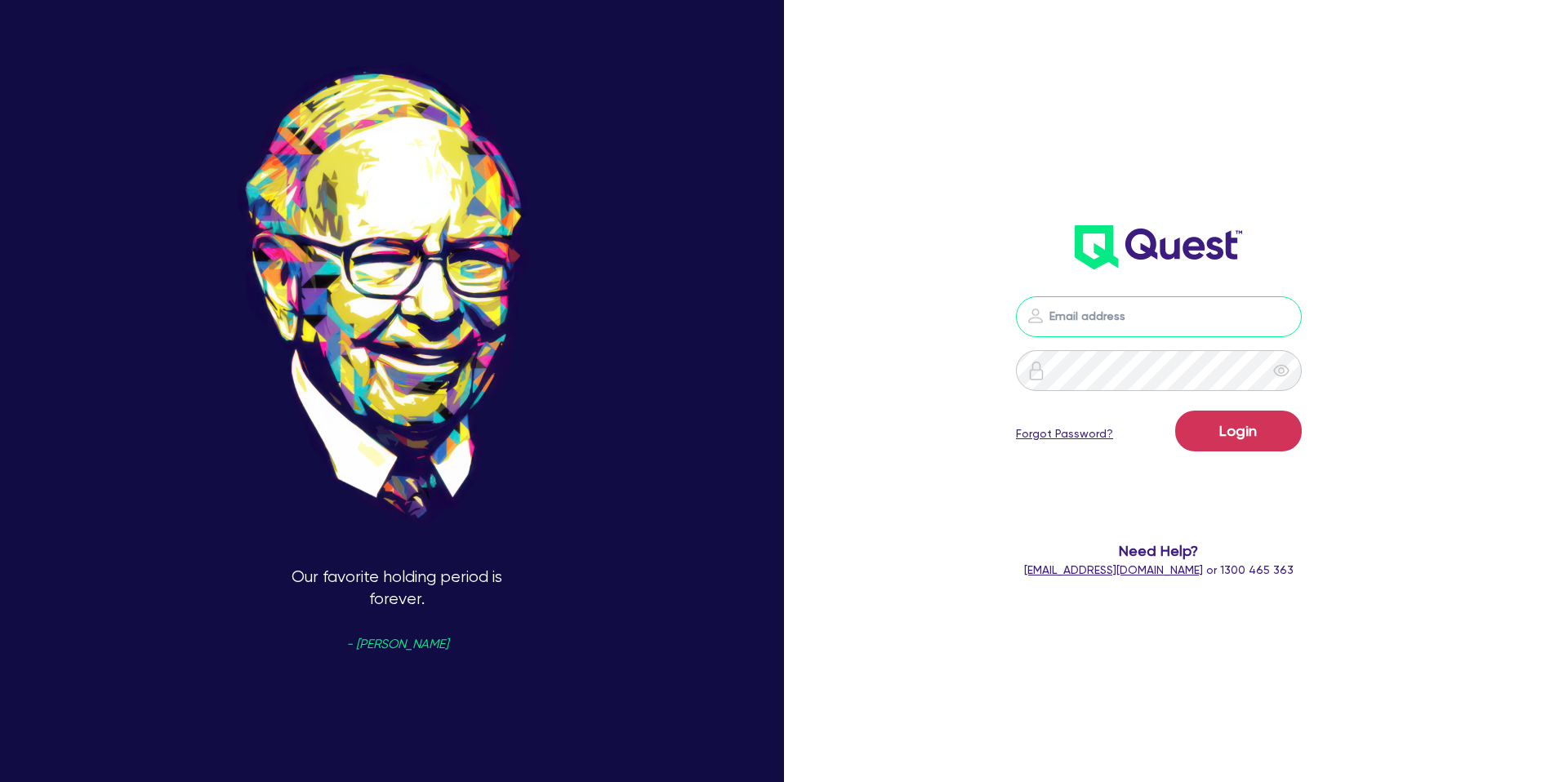
click at [1070, 313] on input "email" at bounding box center [1159, 317] width 286 height 41
type input "[PERSON_NAME][EMAIL_ADDRESS][DOMAIN_NAME]"
click at [976, 345] on form "[PERSON_NAME][EMAIL_ADDRESS][DOMAIN_NAME] Login Forgot Password? Need Help? [EM…" at bounding box center [1158, 438] width 420 height 282
click at [1188, 426] on button "Login" at bounding box center [1238, 431] width 127 height 41
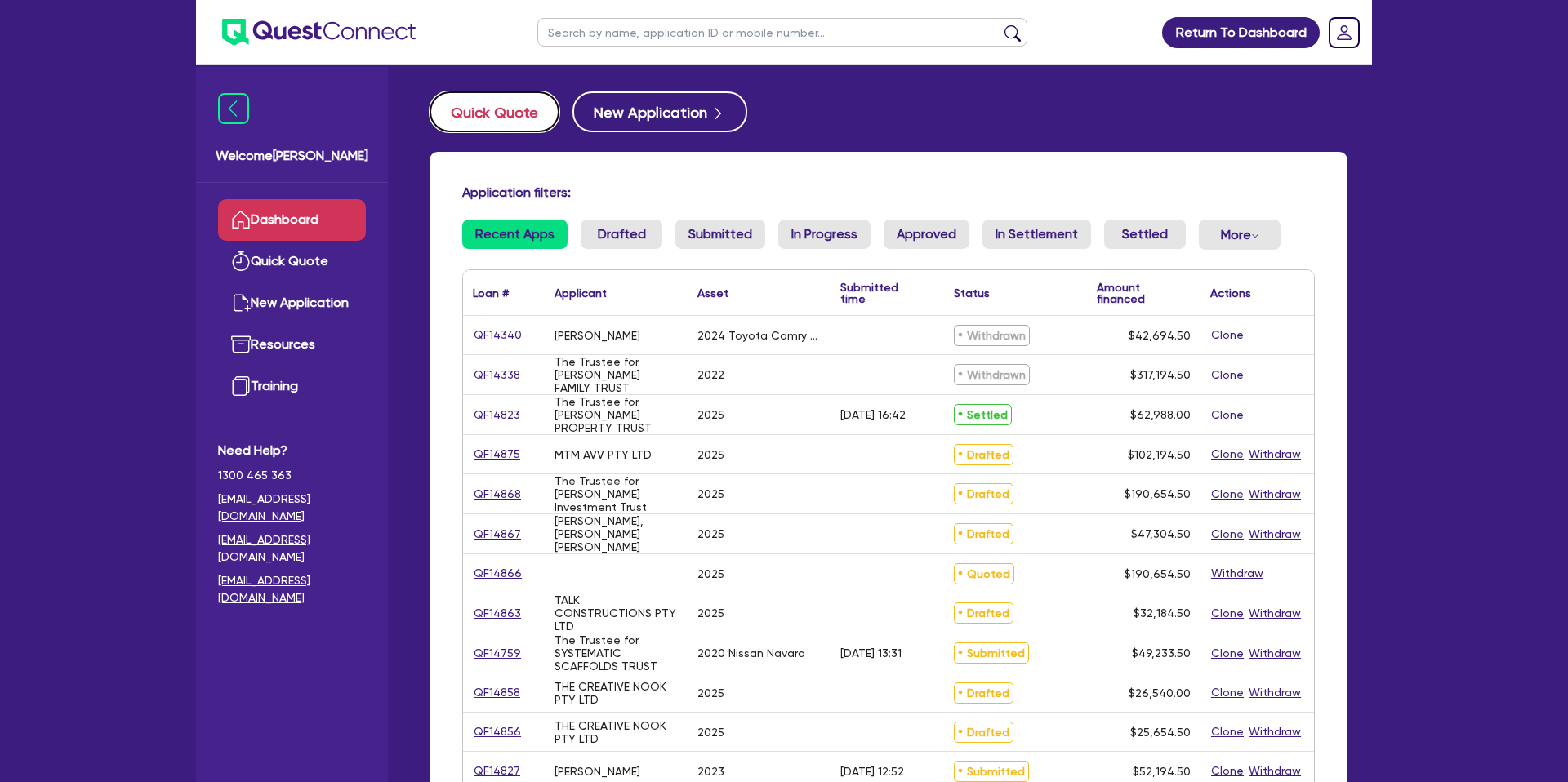
click at [502, 121] on button "Quick Quote" at bounding box center [494, 112] width 130 height 41
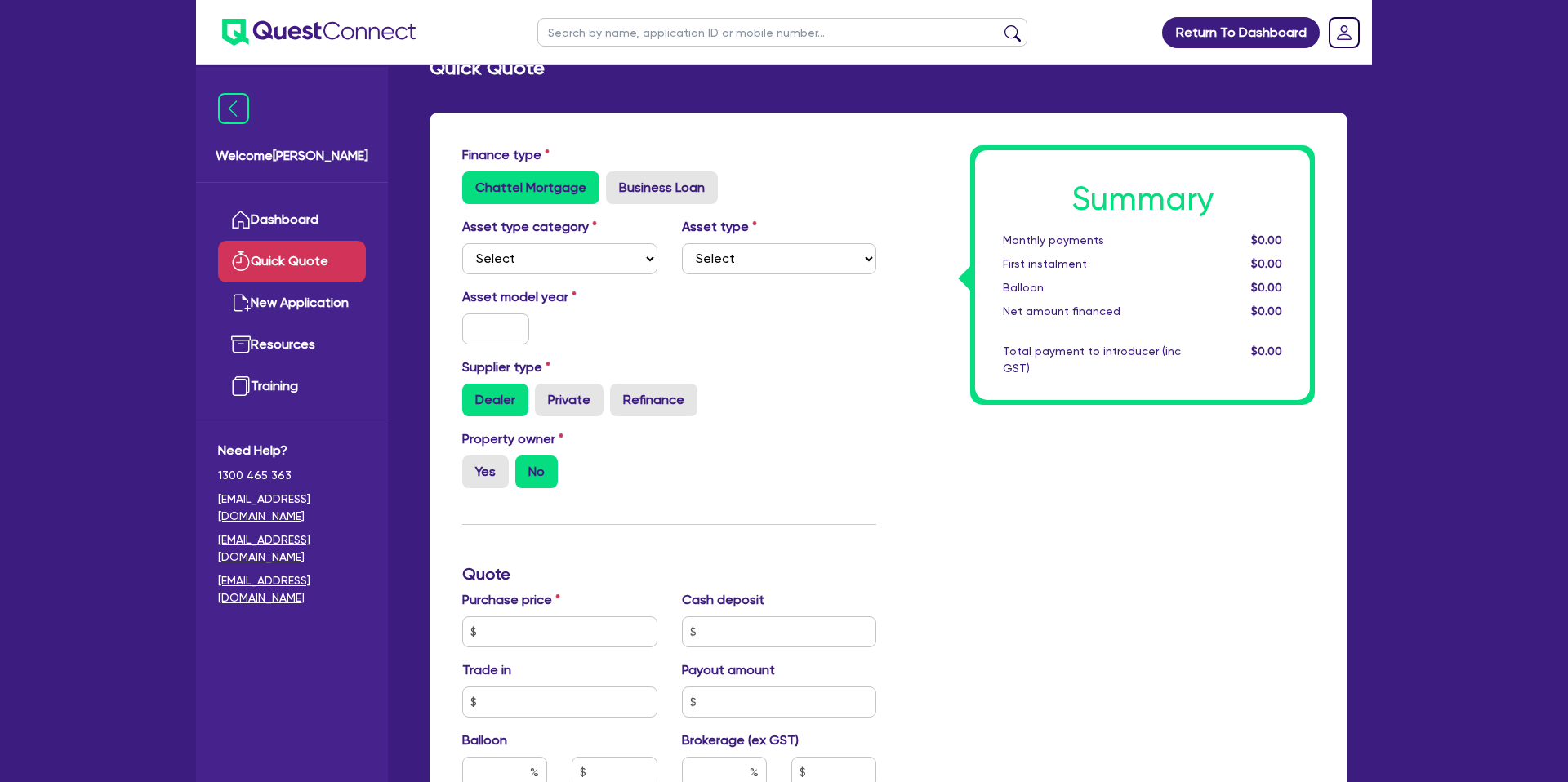
click at [673, 346] on div "Finance type Chattel Mortgage Business Loan Asset type category Select Cars and…" at bounding box center [669, 622] width 439 height 954
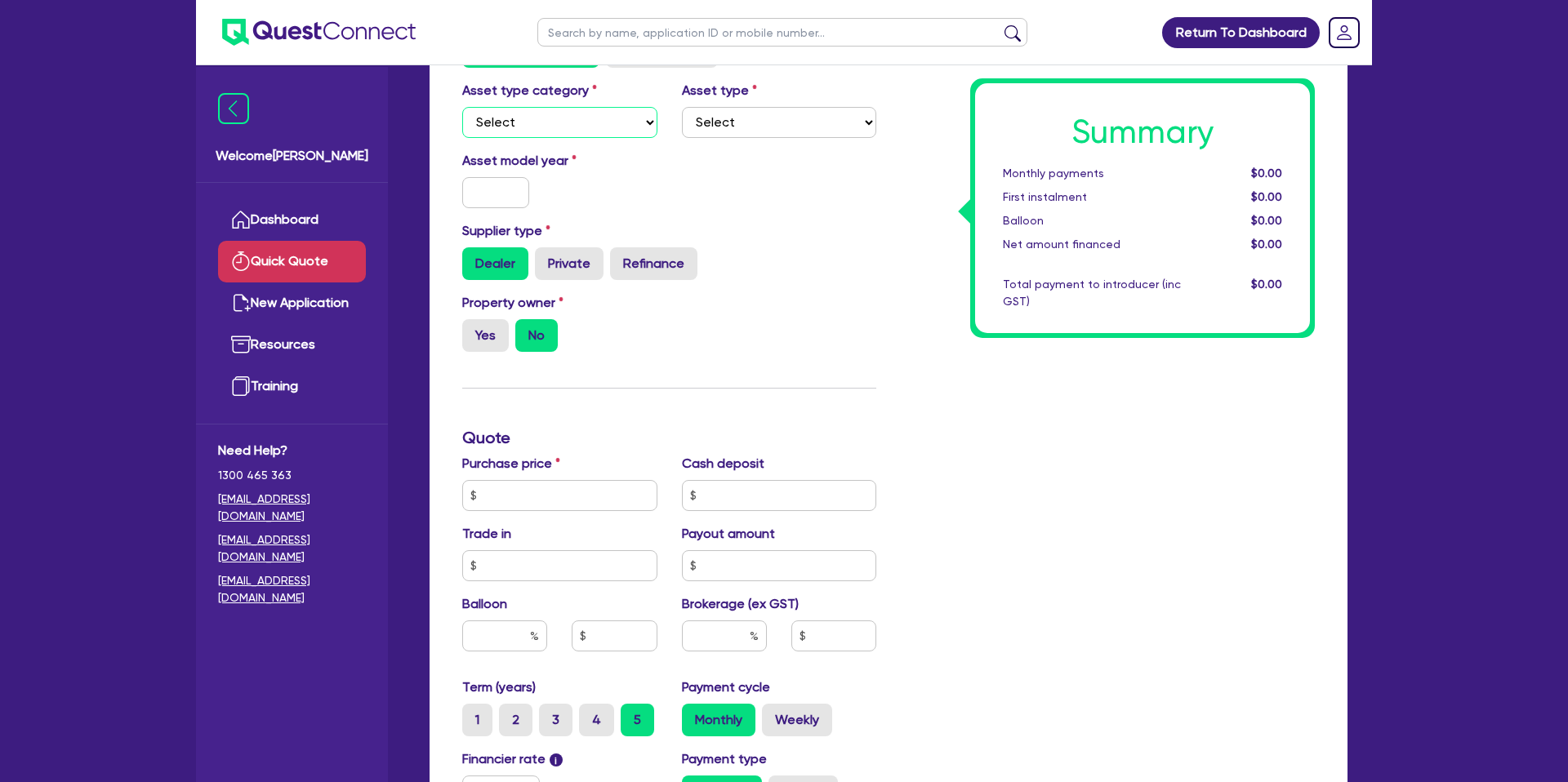
click at [510, 127] on select "Select Cars and light trucks Primary assets Secondary assets Tertiary assets" at bounding box center [560, 122] width 195 height 31
select select "CARS_AND_LIGHT_TRUCKS"
click at [737, 128] on select "Select Passenger vehicles Vans and utes Light trucks up to 4.5 tonne" at bounding box center [779, 121] width 195 height 31
select select "PASSENGER_VEHICLES"
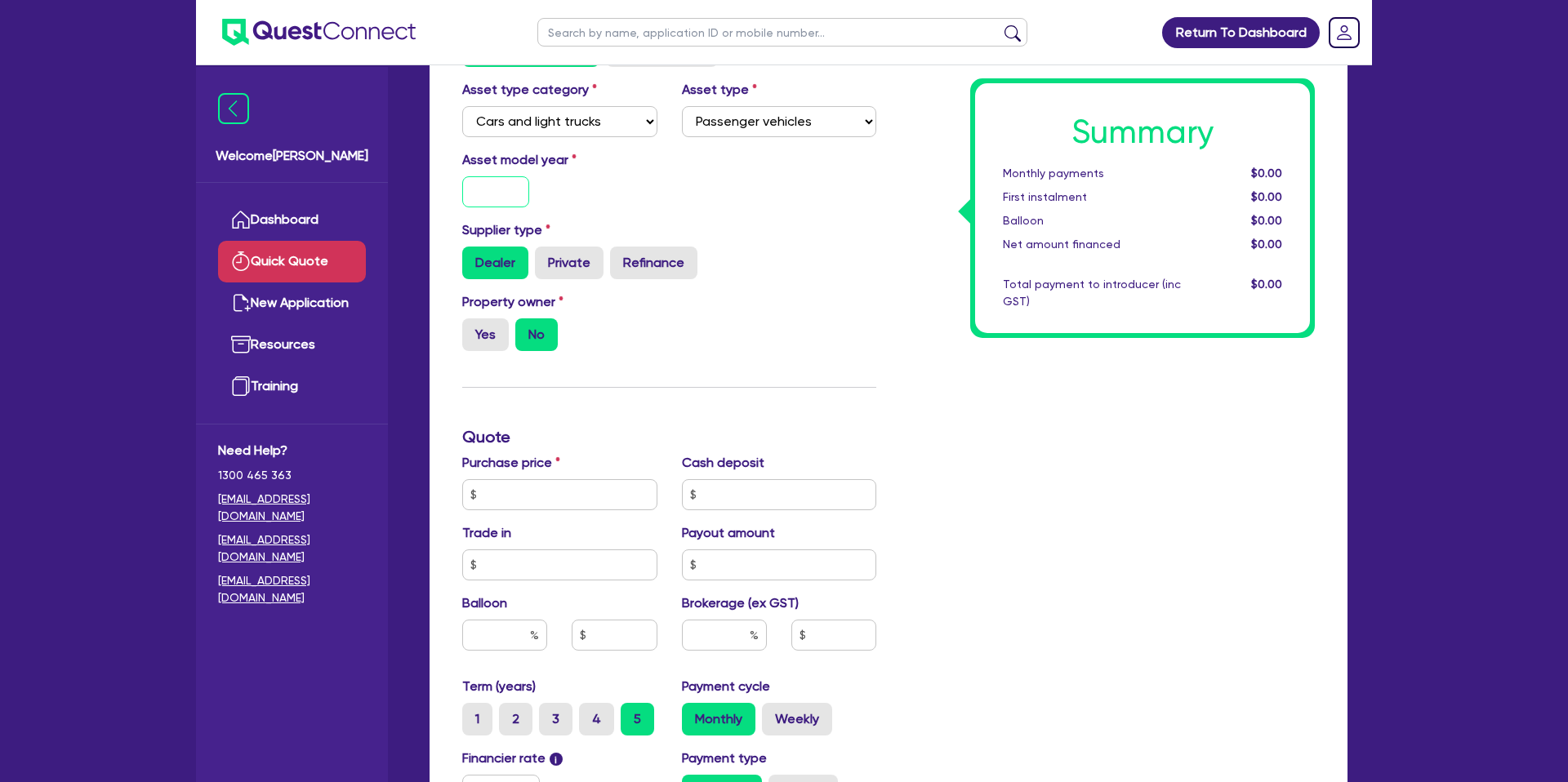
click at [489, 193] on input "text" at bounding box center [496, 192] width 67 height 31
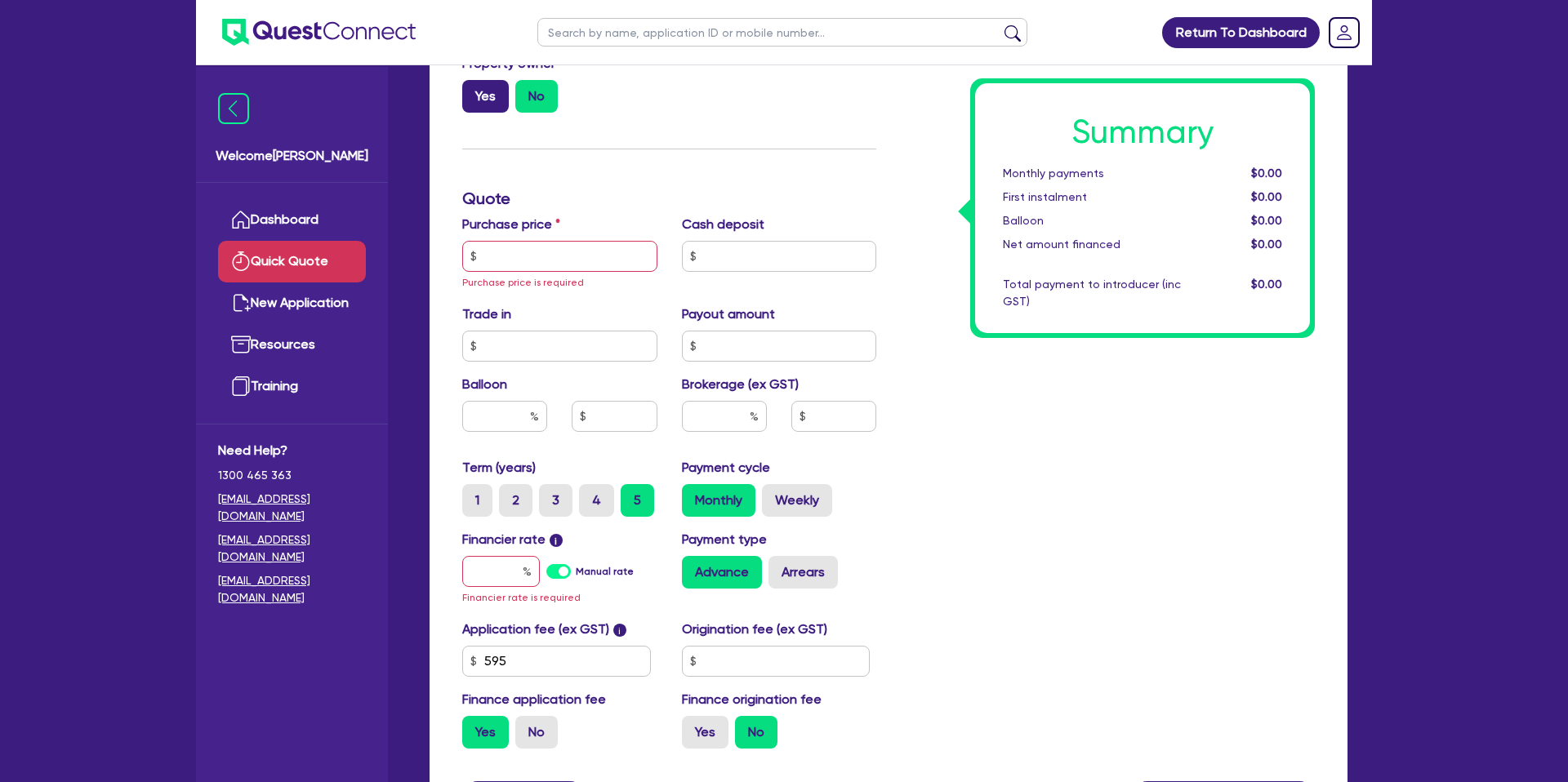
scroll to position [412, 0]
type input "2025"
click at [494, 102] on label "Yes" at bounding box center [485, 94] width 46 height 33
click at [473, 89] on input "Yes" at bounding box center [467, 83] width 11 height 11
radio input "true"
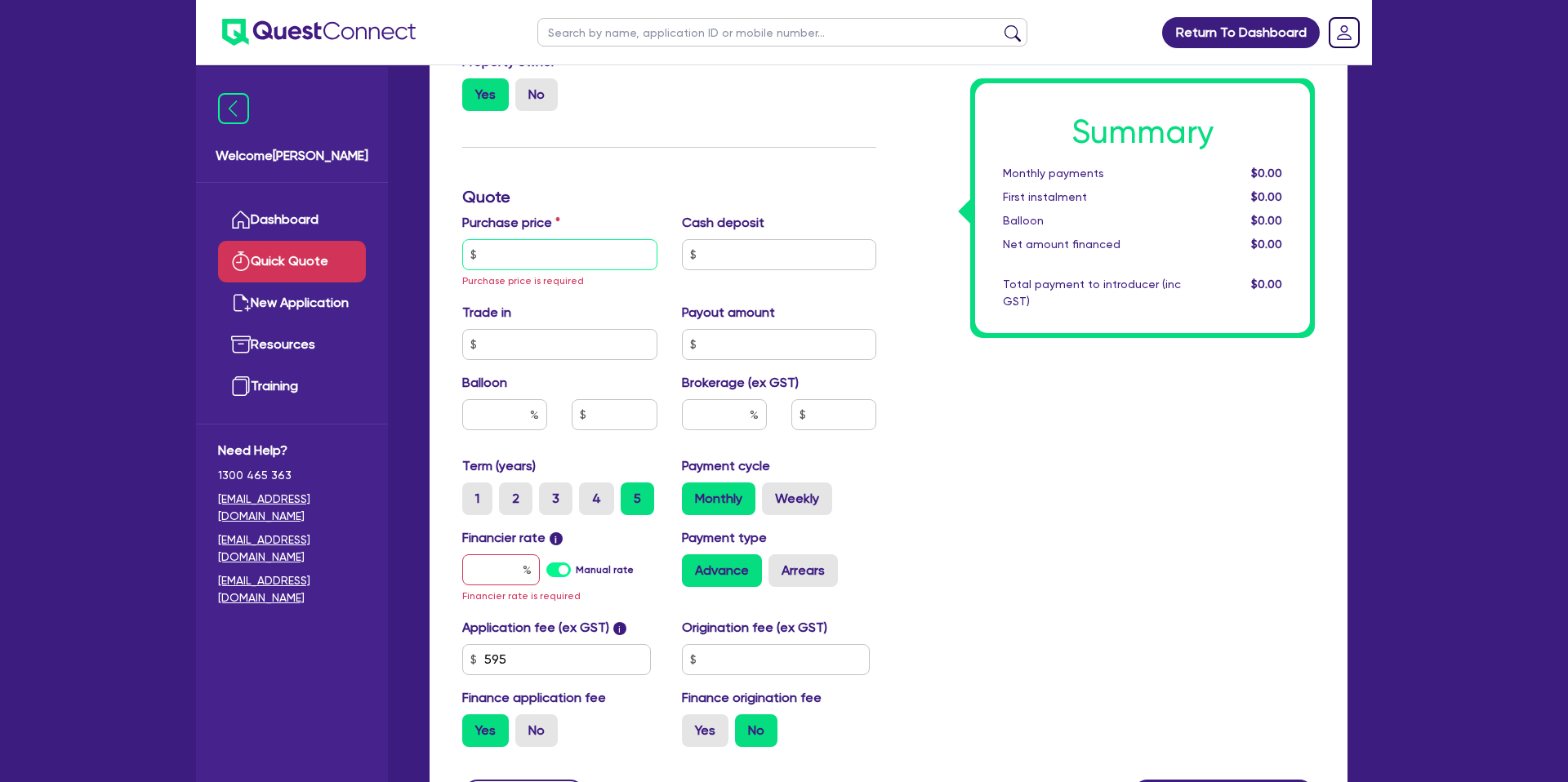
click at [566, 260] on input "text" at bounding box center [560, 255] width 195 height 31
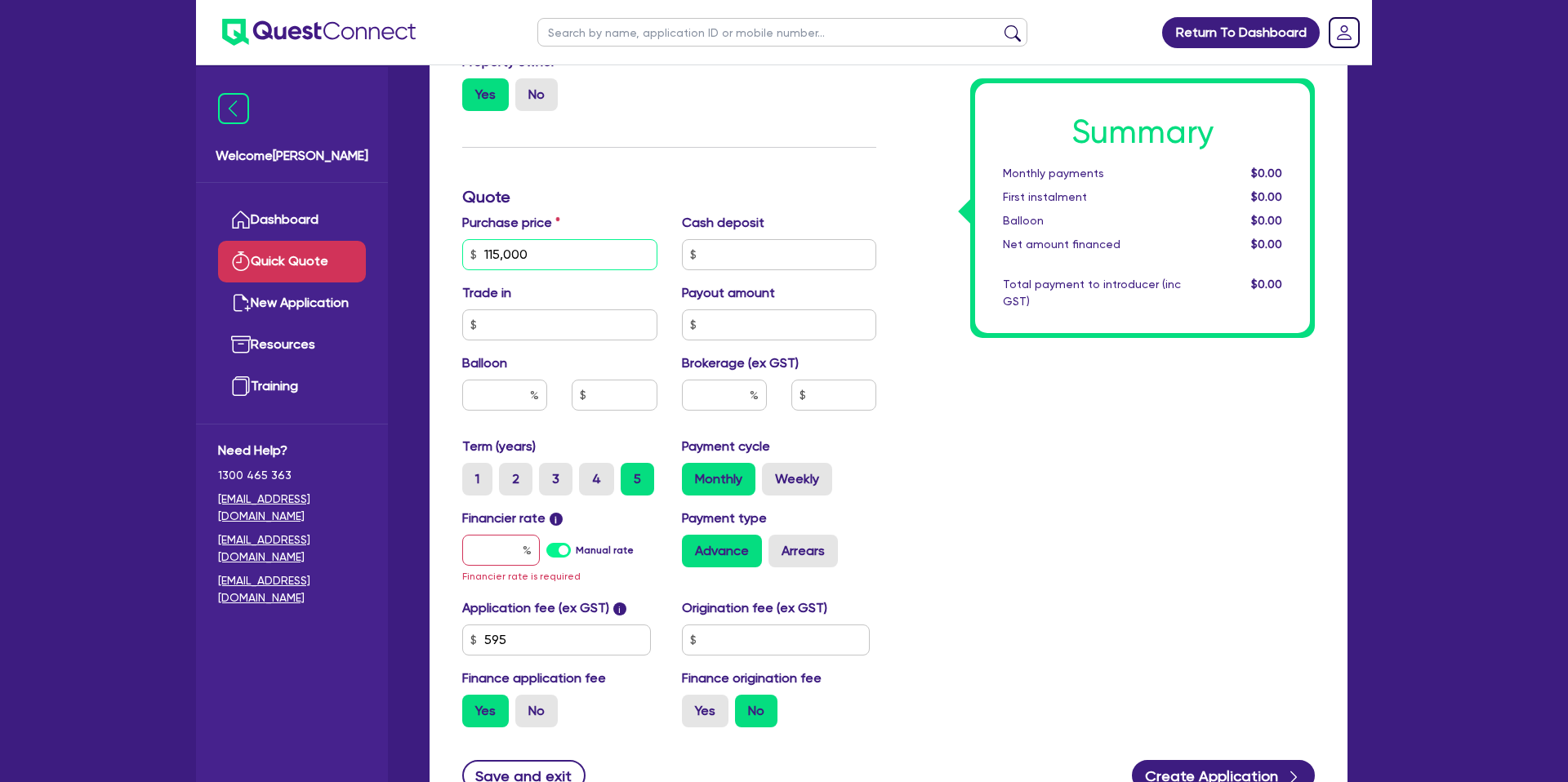
type input "115,000"
click at [759, 249] on input "text" at bounding box center [779, 255] width 195 height 31
click at [742, 250] on input "text" at bounding box center [779, 255] width 195 height 31
type input "23,000"
drag, startPoint x: 1050, startPoint y: 398, endPoint x: 1018, endPoint y: 374, distance: 40.0
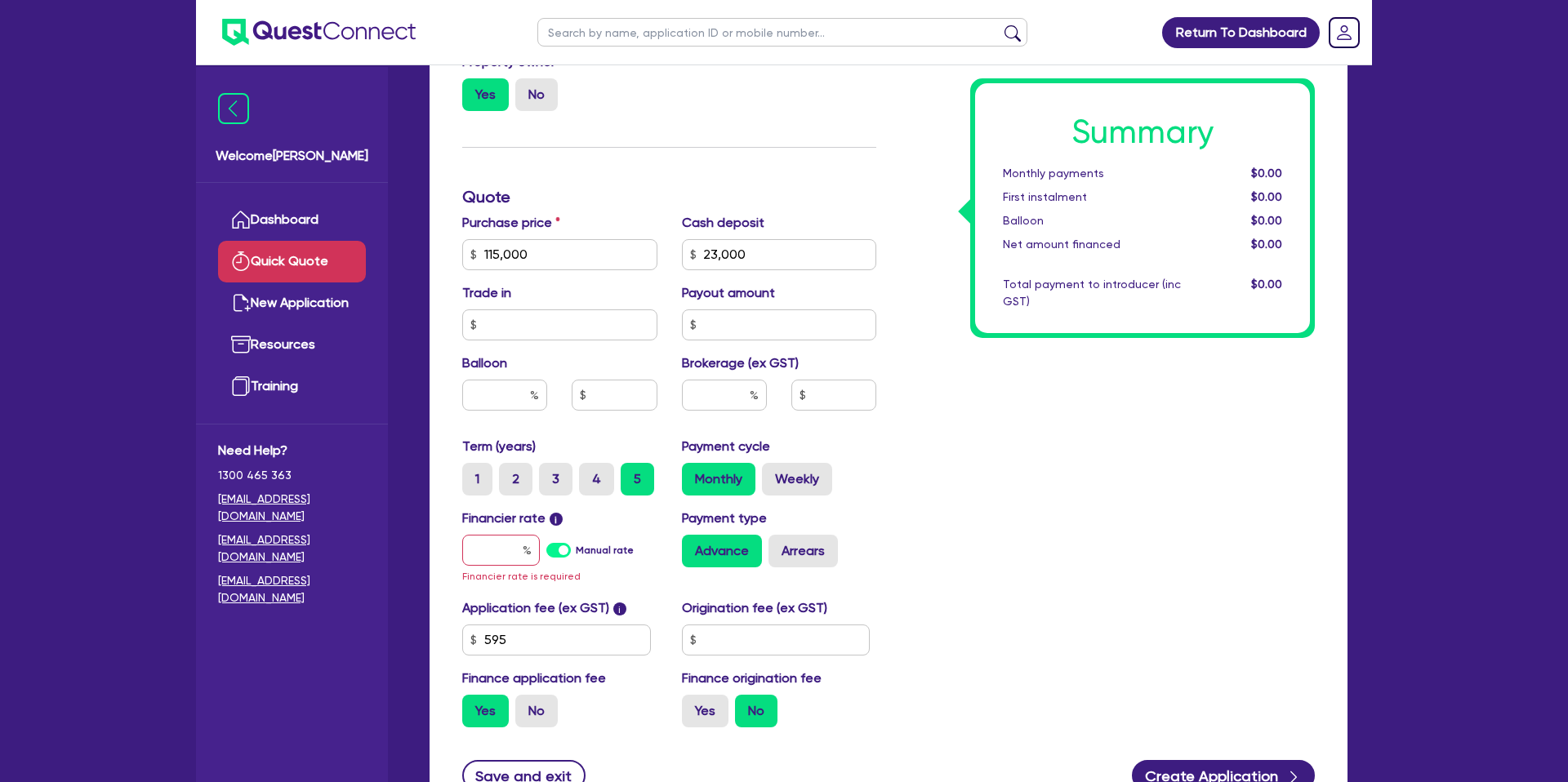
click at [1045, 392] on div "Summary Monthly payments $0.00 First instalment $0.00 Balloon $0.00 Net amount …" at bounding box center [1108, 254] width 439 height 972
click at [580, 260] on input "115,000" at bounding box center [560, 255] width 195 height 31
drag, startPoint x: 483, startPoint y: 255, endPoint x: 537, endPoint y: 253, distance: 54.0
click at [537, 253] on input "115,000" at bounding box center [560, 255] width 195 height 31
click at [533, 254] on input "115,000" at bounding box center [560, 255] width 195 height 31
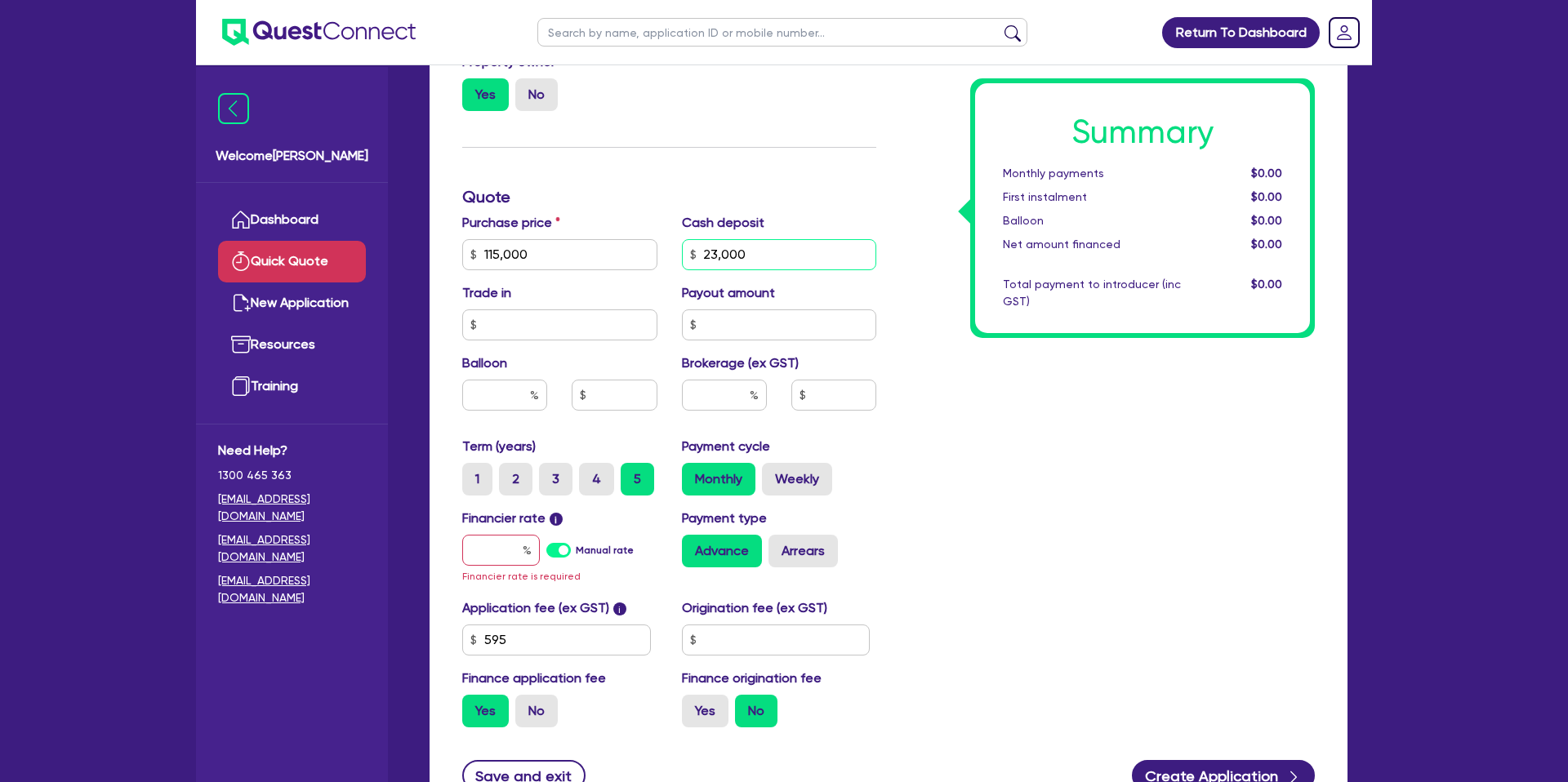
drag, startPoint x: 698, startPoint y: 254, endPoint x: 755, endPoint y: 259, distance: 57.2
click at [755, 259] on input "23,000" at bounding box center [779, 255] width 195 height 31
click at [976, 337] on div "Summary Monthly payments $0.00 First instalment $0.00 Balloon $0.00 Net amount …" at bounding box center [1108, 254] width 439 height 972
drag, startPoint x: 513, startPoint y: 391, endPoint x: 667, endPoint y: 419, distance: 156.5
click at [513, 391] on input "text" at bounding box center [504, 395] width 85 height 31
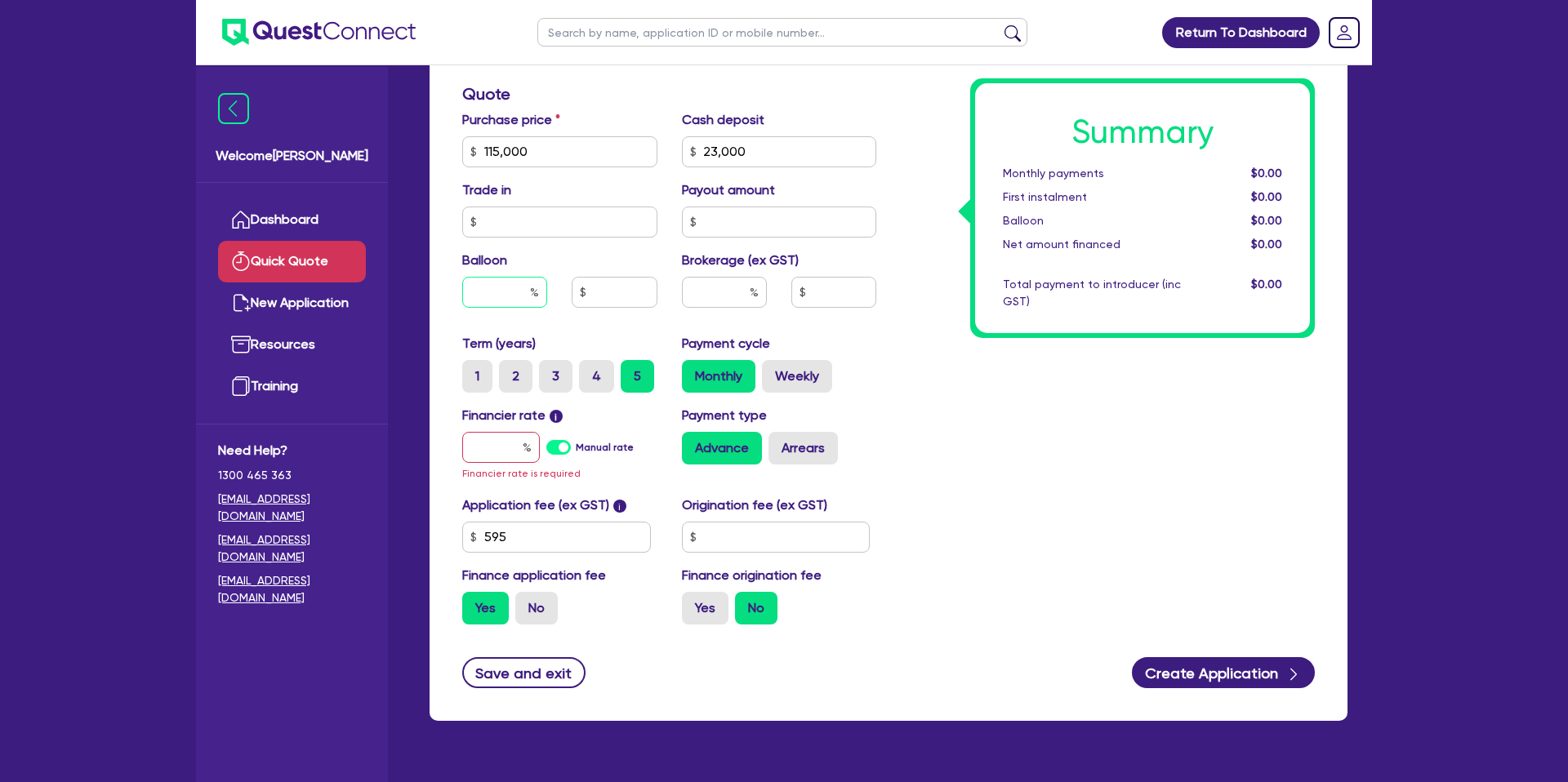
scroll to position [525, 0]
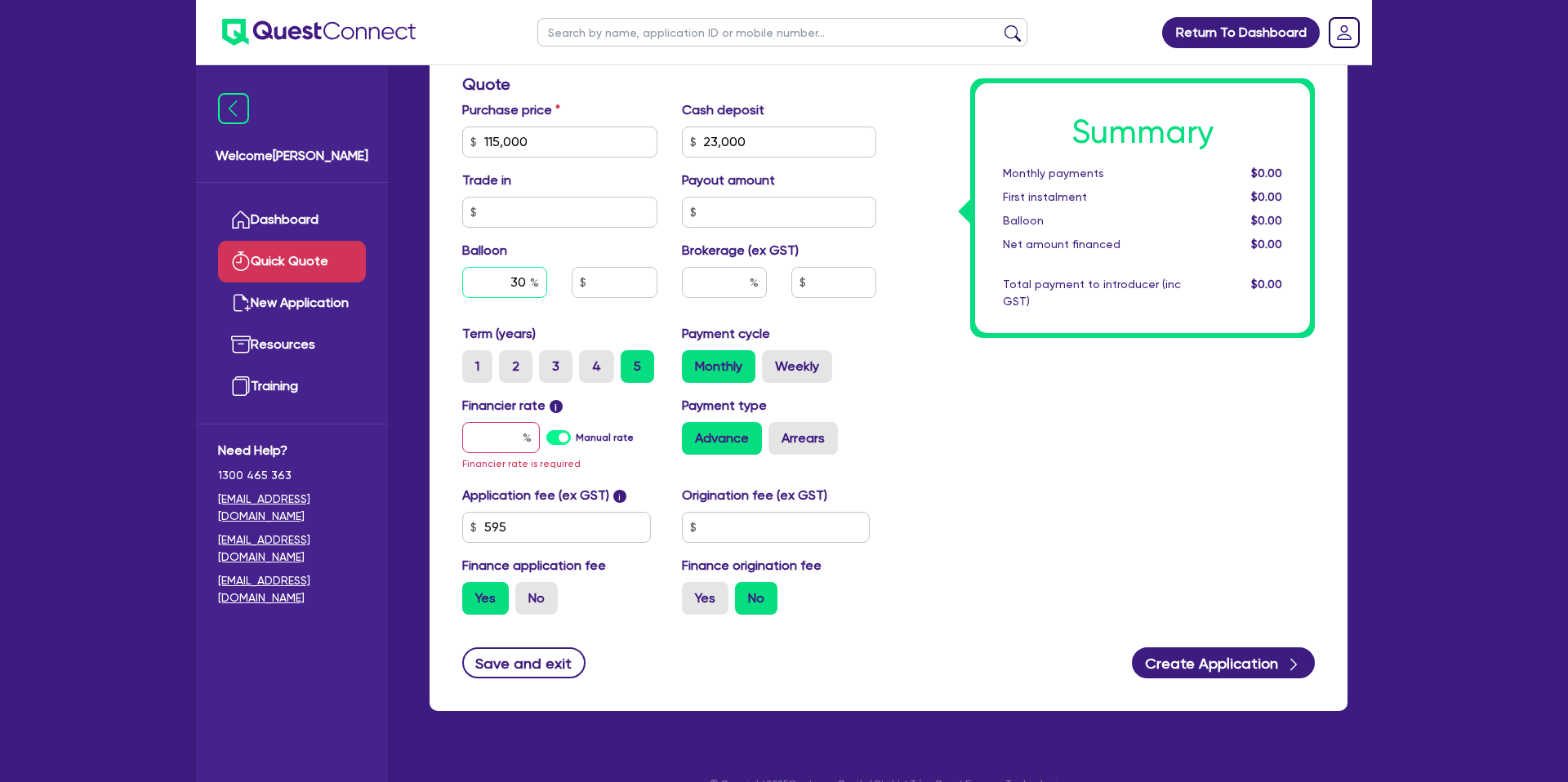
type input "30"
click at [734, 281] on input "text" at bounding box center [723, 282] width 85 height 31
click at [627, 275] on input "text" at bounding box center [613, 282] width 85 height 31
drag, startPoint x: 1014, startPoint y: 384, endPoint x: 592, endPoint y: 398, distance: 422.2
click at [1005, 383] on div "Summary Monthly payments $0.00 First instalment $0.00 Balloon $0.00 Net amount …" at bounding box center [1108, 141] width 439 height 972
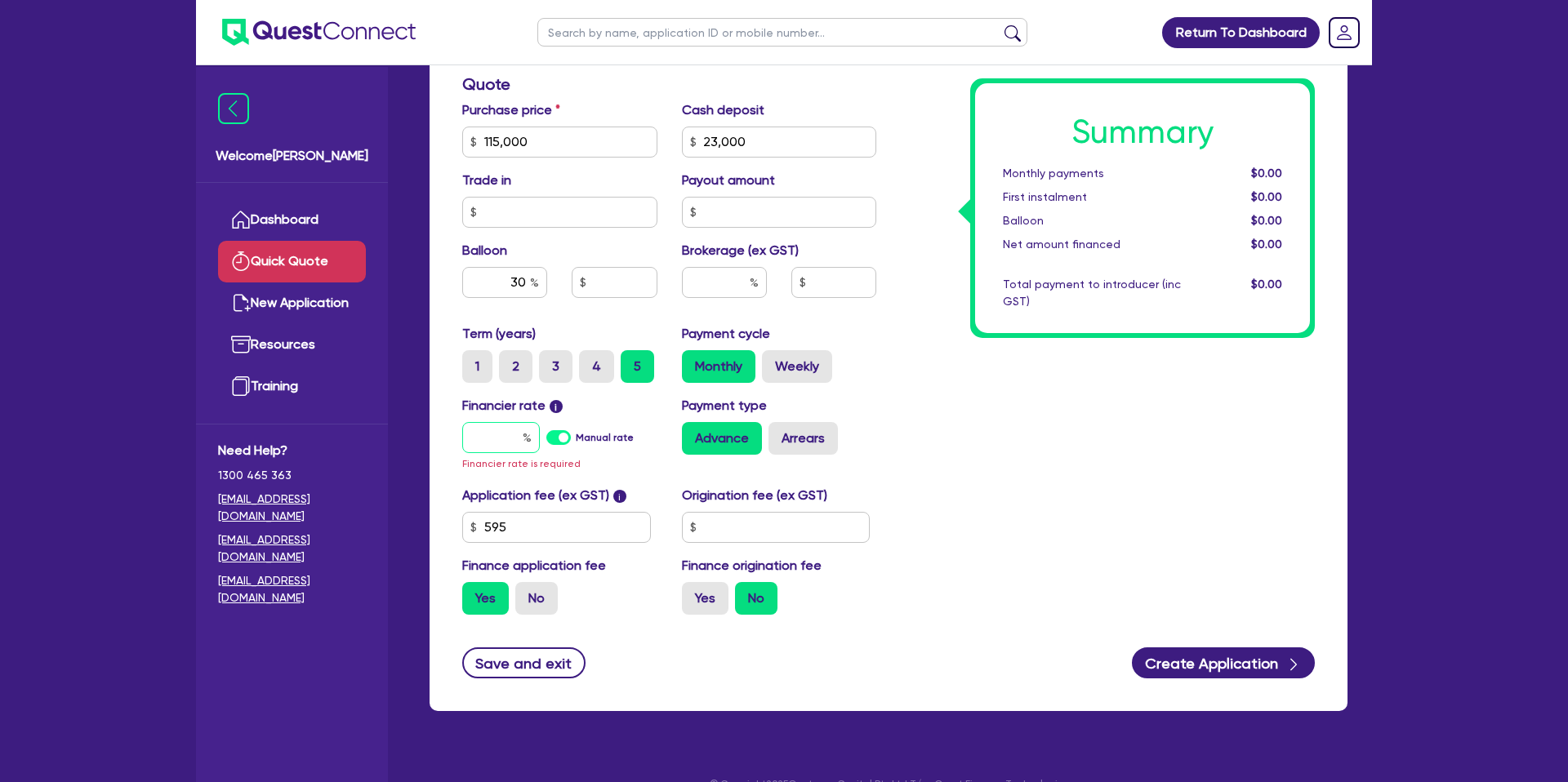
click at [524, 437] on div at bounding box center [501, 437] width 77 height 31
type input "7"
type input "34,500"
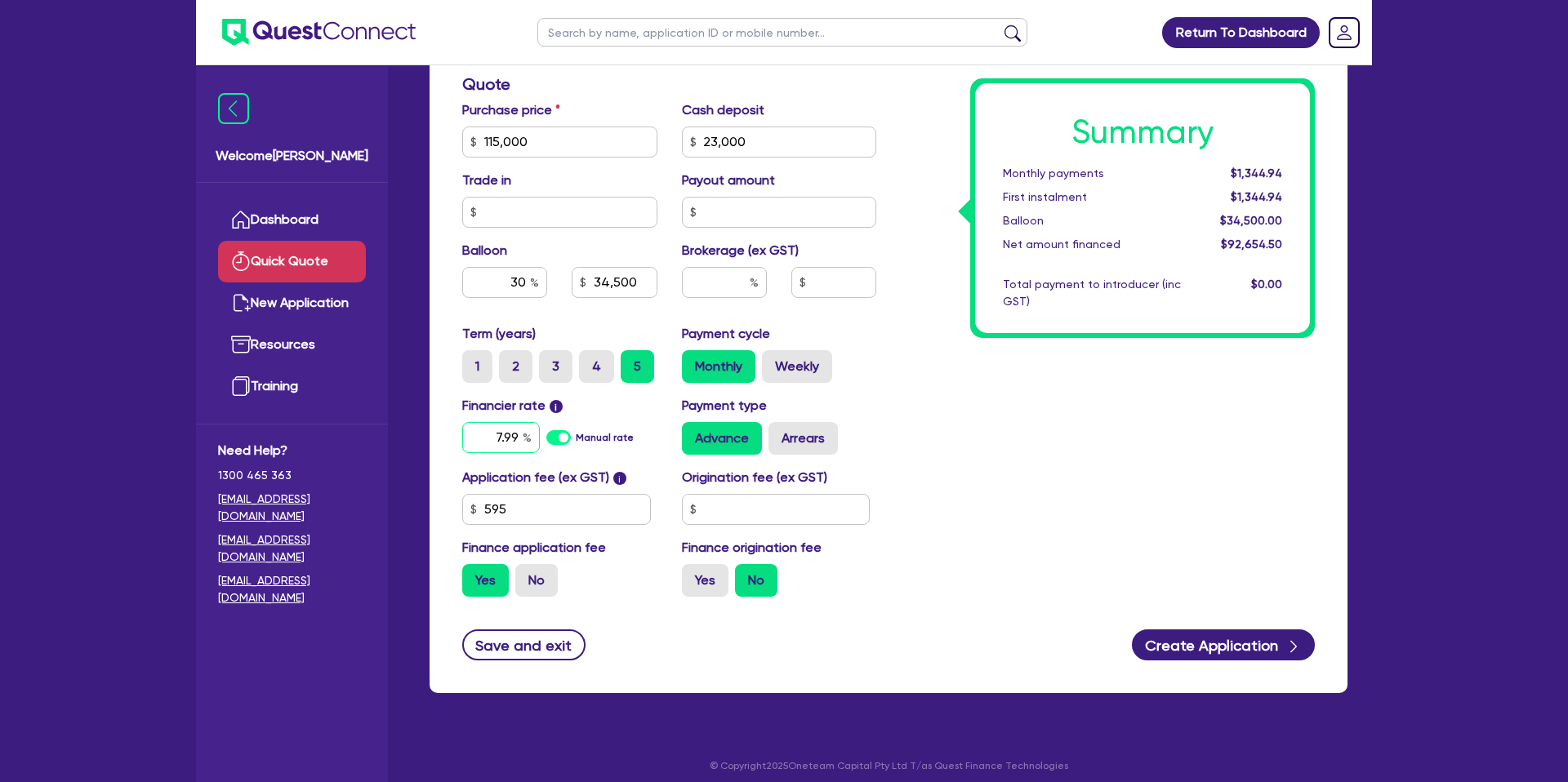
type input "7.99"
type input "34,500"
click at [781, 512] on input "text" at bounding box center [776, 509] width 188 height 31
type input "1,400"
type input "34,500"
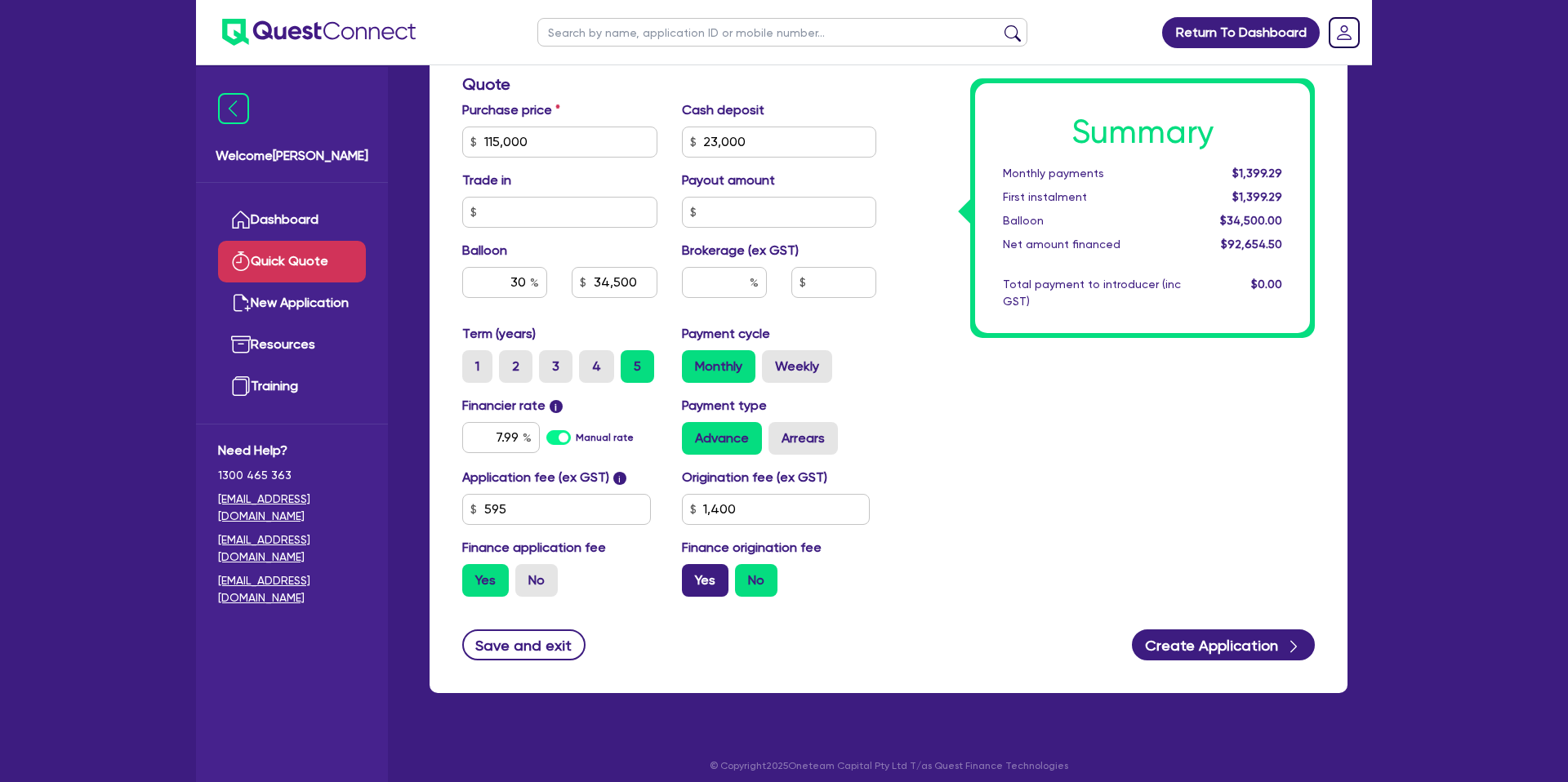
click at [694, 583] on label "Yes" at bounding box center [704, 580] width 46 height 33
click at [692, 575] on input "Yes" at bounding box center [687, 569] width 11 height 11
radio input "true"
type input "34,500"
click at [827, 359] on label "Weekly" at bounding box center [797, 366] width 71 height 33
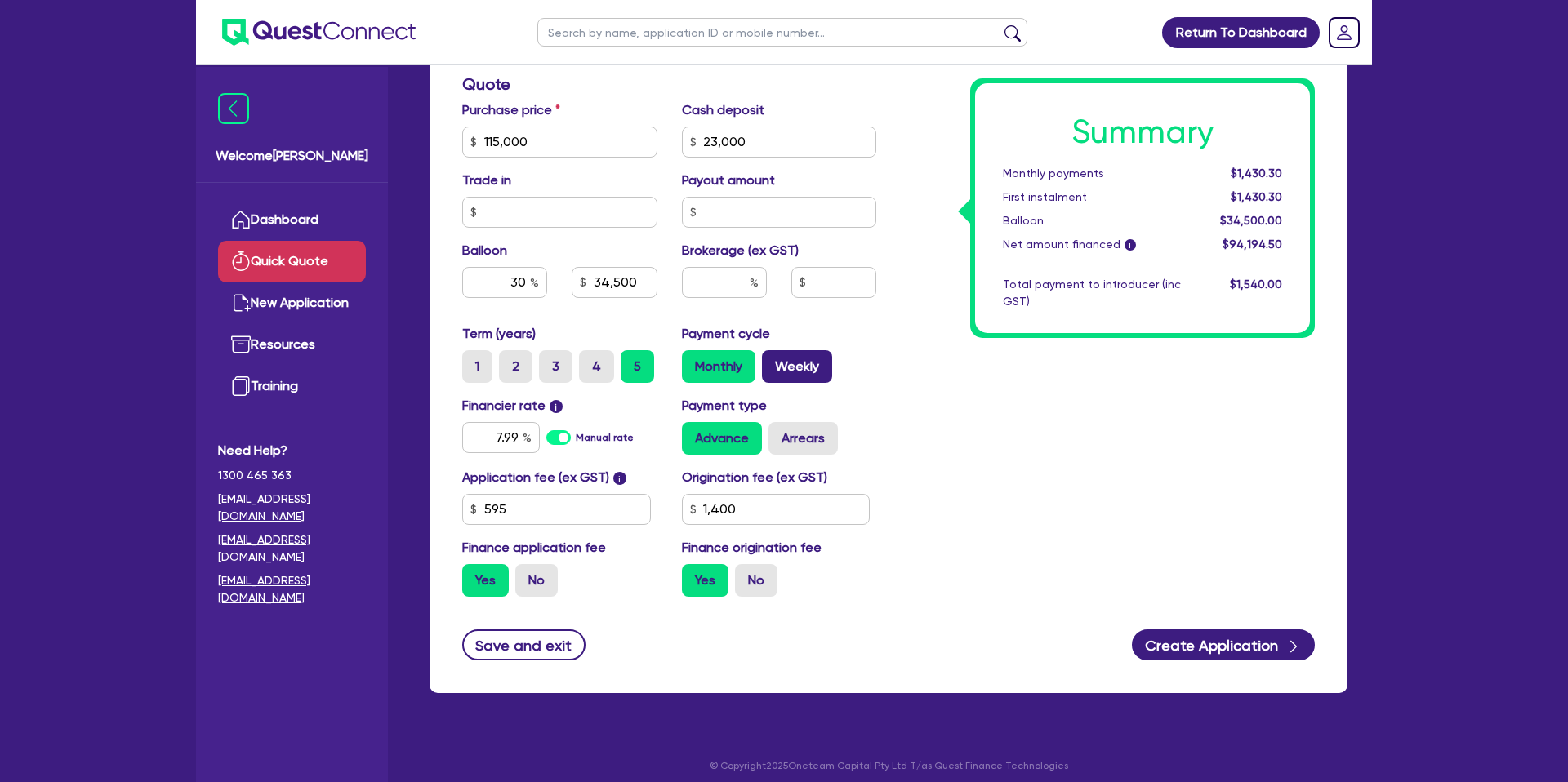
click at [772, 359] on input "Weekly" at bounding box center [767, 355] width 11 height 11
radio input "true"
type input "34,500"
click at [834, 442] on label "Arrears" at bounding box center [802, 438] width 70 height 33
click at [779, 433] on input "Arrears" at bounding box center [773, 427] width 11 height 11
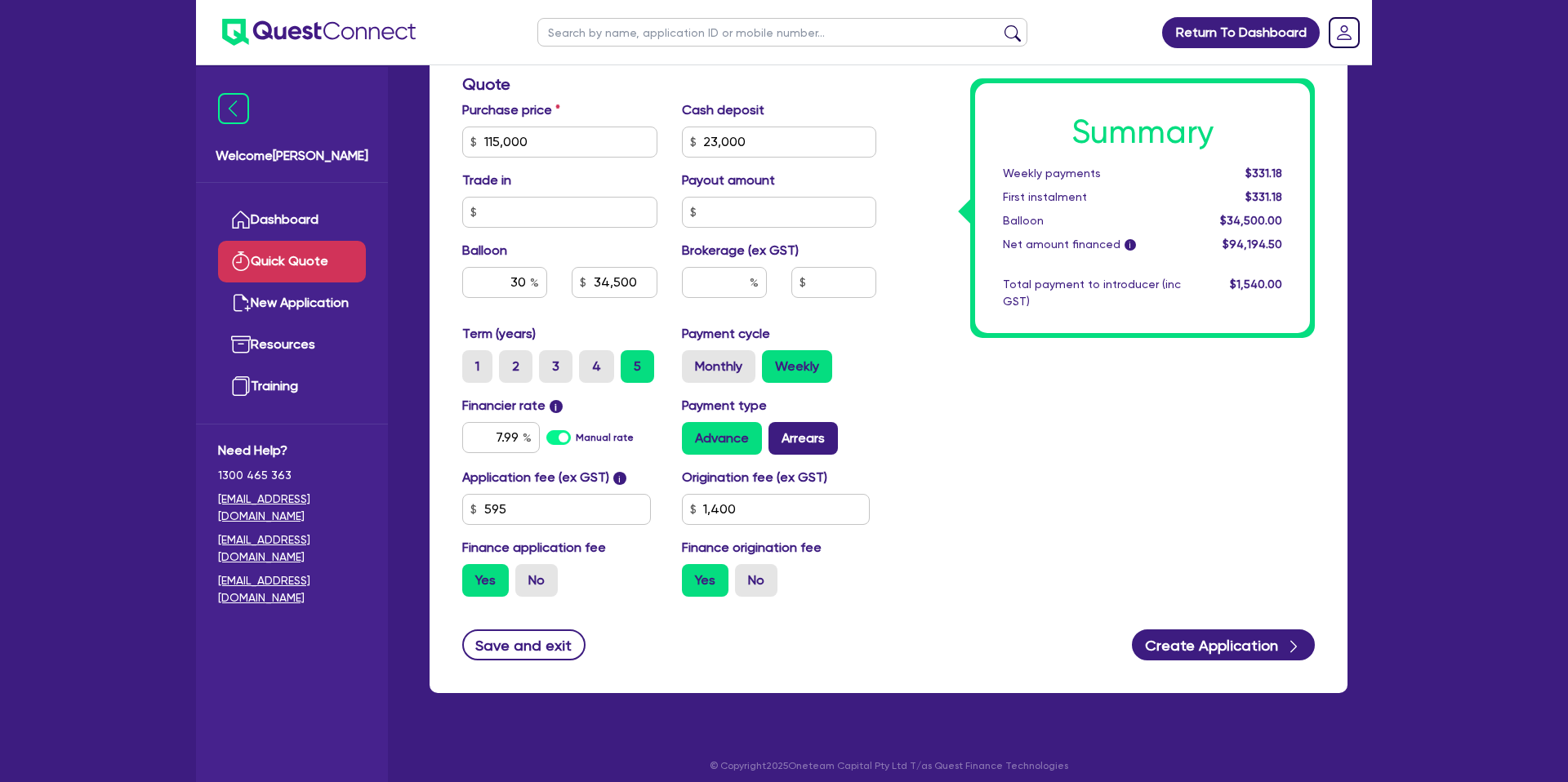
radio input "true"
type input "34,500"
click at [731, 370] on label "Monthly" at bounding box center [718, 366] width 73 height 33
click at [692, 361] on input "Monthly" at bounding box center [687, 355] width 11 height 11
radio input "true"
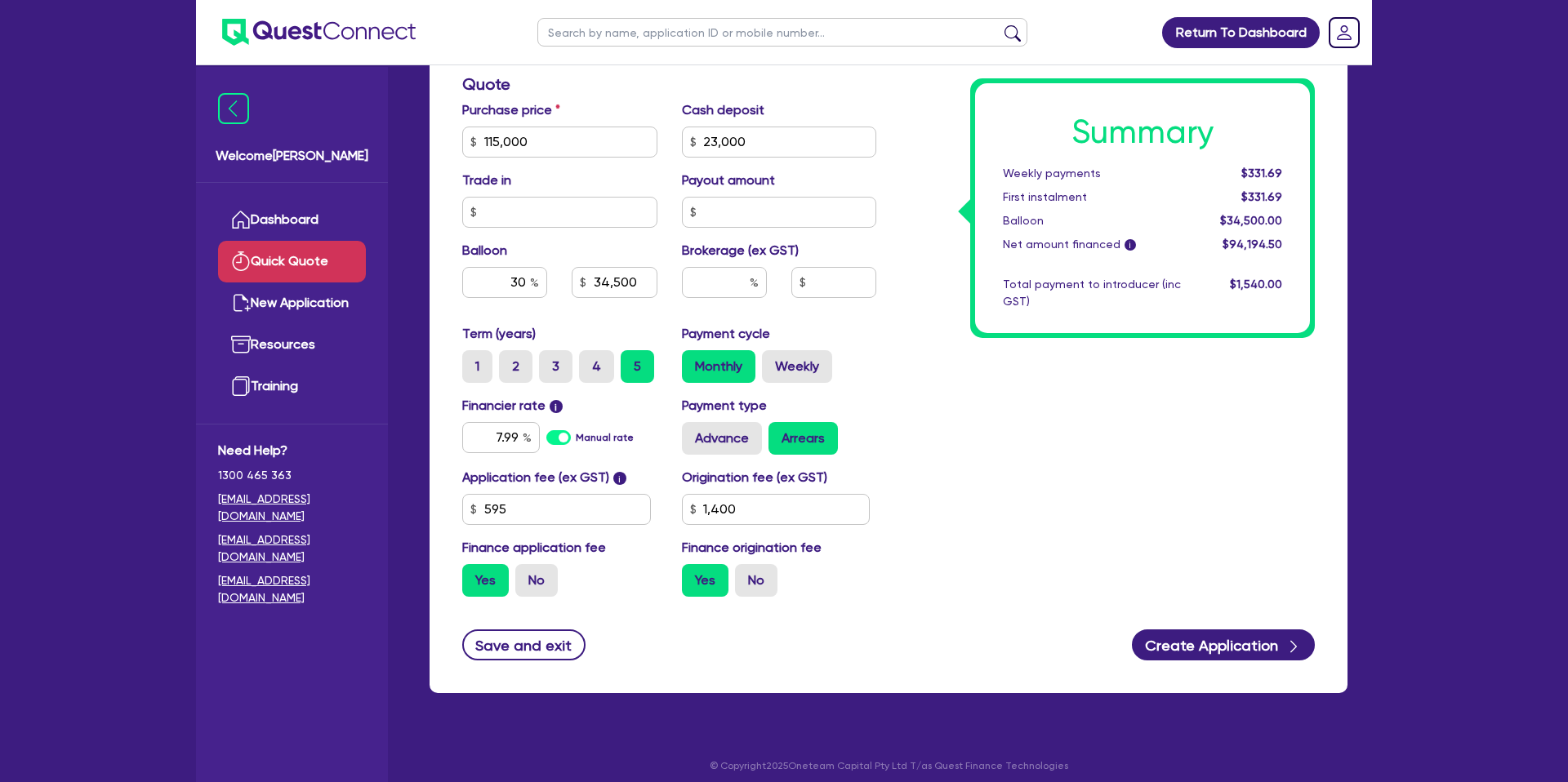
type input "34,500"
drag, startPoint x: 507, startPoint y: 276, endPoint x: 716, endPoint y: 165, distance: 236.6
click at [544, 276] on input "30" at bounding box center [504, 282] width 85 height 31
drag, startPoint x: 785, startPoint y: 155, endPoint x: 681, endPoint y: 151, distance: 104.1
click at [681, 151] on input "23,000" at bounding box center [779, 142] width 195 height 31
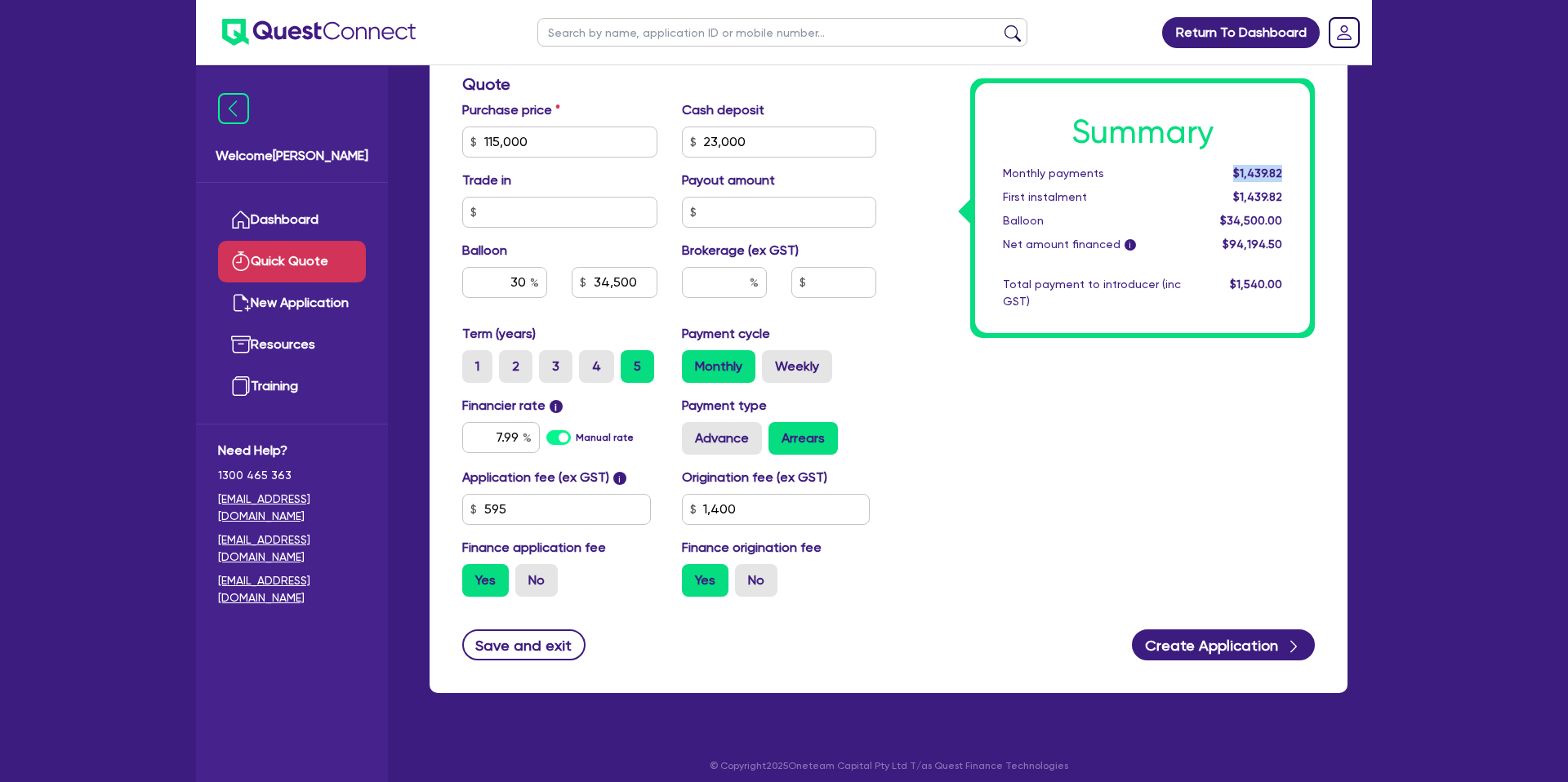
drag, startPoint x: 1228, startPoint y: 173, endPoint x: 1294, endPoint y: 170, distance: 66.1
click at [1294, 170] on div "Summary Monthly payments $1,439.82 First instalment $1,439.82 Balloon $34,500.0…" at bounding box center [1142, 207] width 334 height 249
click at [527, 276] on input "30" at bounding box center [504, 282] width 85 height 31
type input "3"
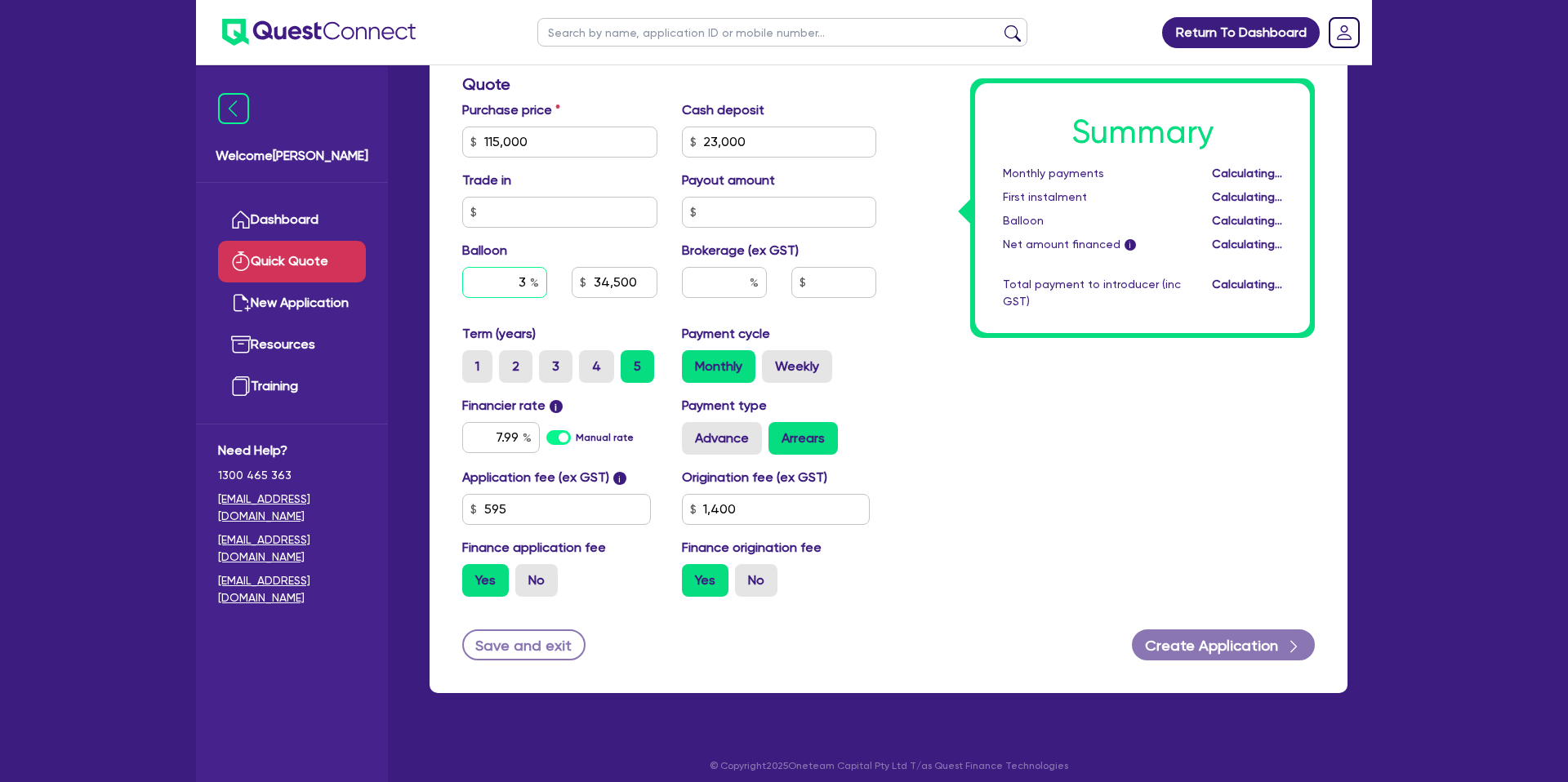
type input "3,450"
type input "0"
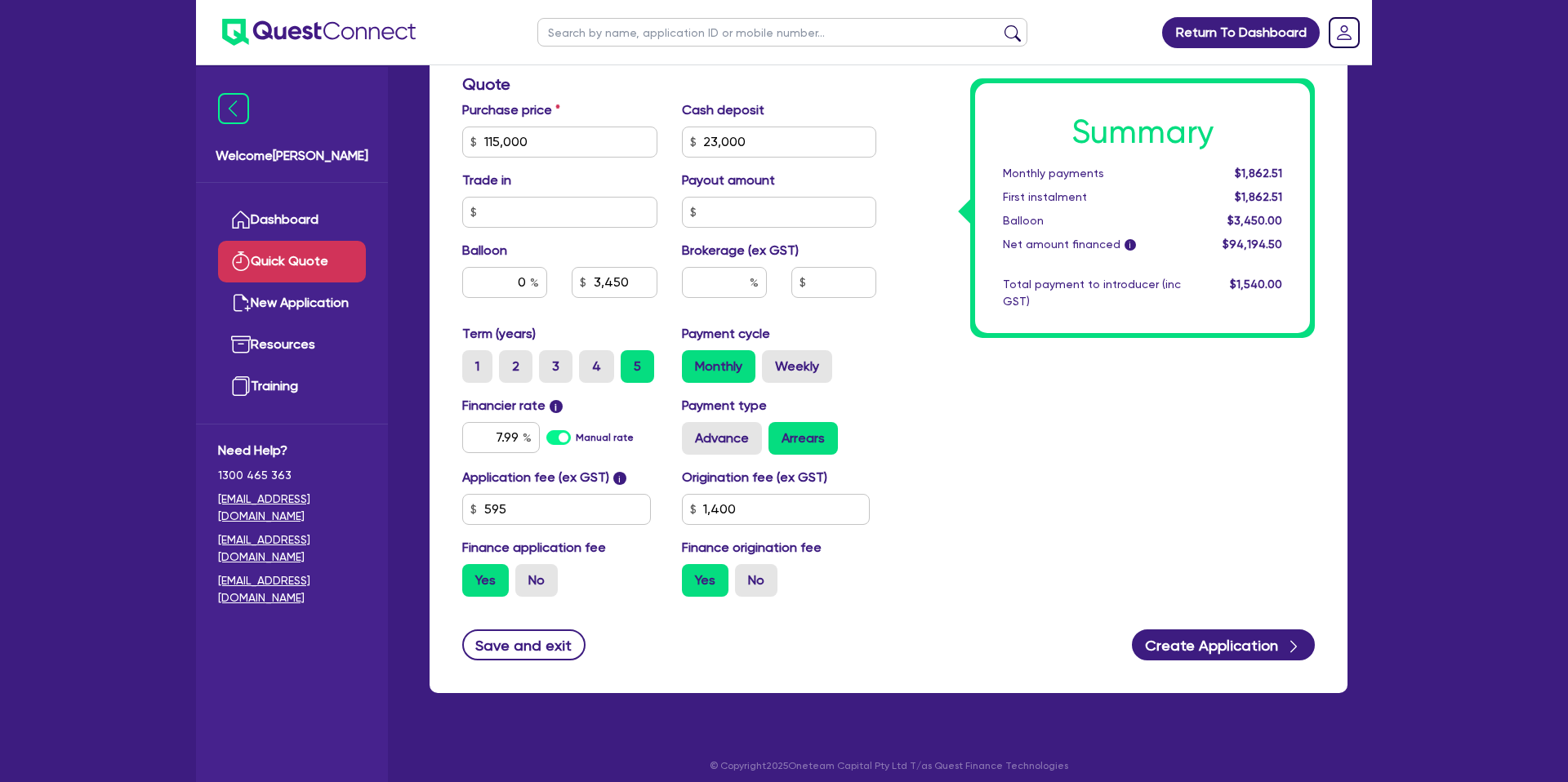
type input "3,450"
click at [897, 433] on div "Summary Monthly payments $1,862.51 First instalment $1,862.51 Balloon $3,450.00…" at bounding box center [1108, 133] width 439 height 954
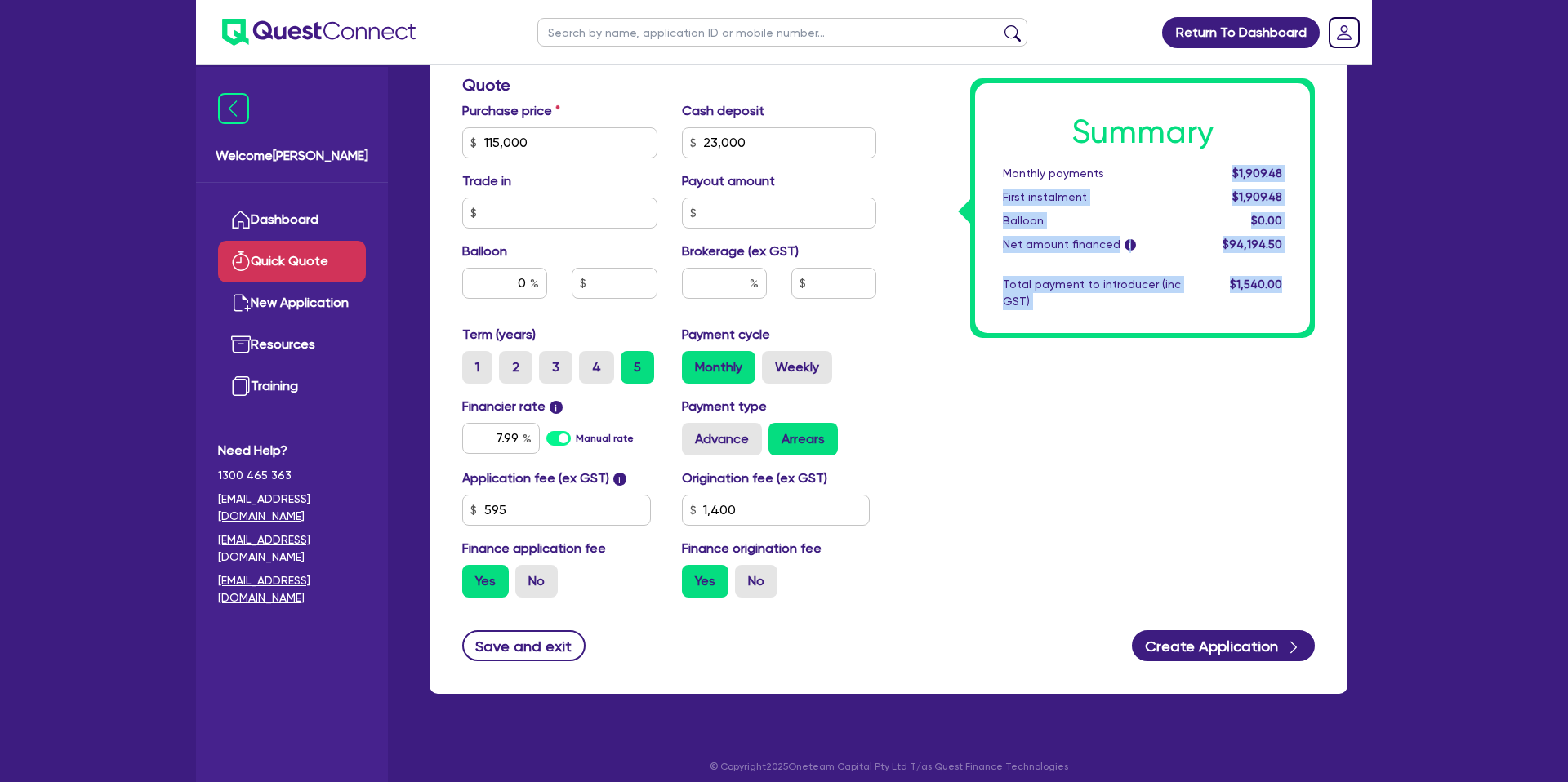
drag, startPoint x: 1233, startPoint y: 173, endPoint x: 1375, endPoint y: 160, distance: 142.6
click at [1375, 160] on div "Return To Dashboard Edit Profile Logout Welcome [PERSON_NAME] Quick Quote New A…" at bounding box center [784, 134] width 1201 height 1318
click at [1315, 166] on div "Summary Monthly payments $1,909.48 First instalment $1,909.48 Balloon $0.00 Net…" at bounding box center [1108, 134] width 439 height 954
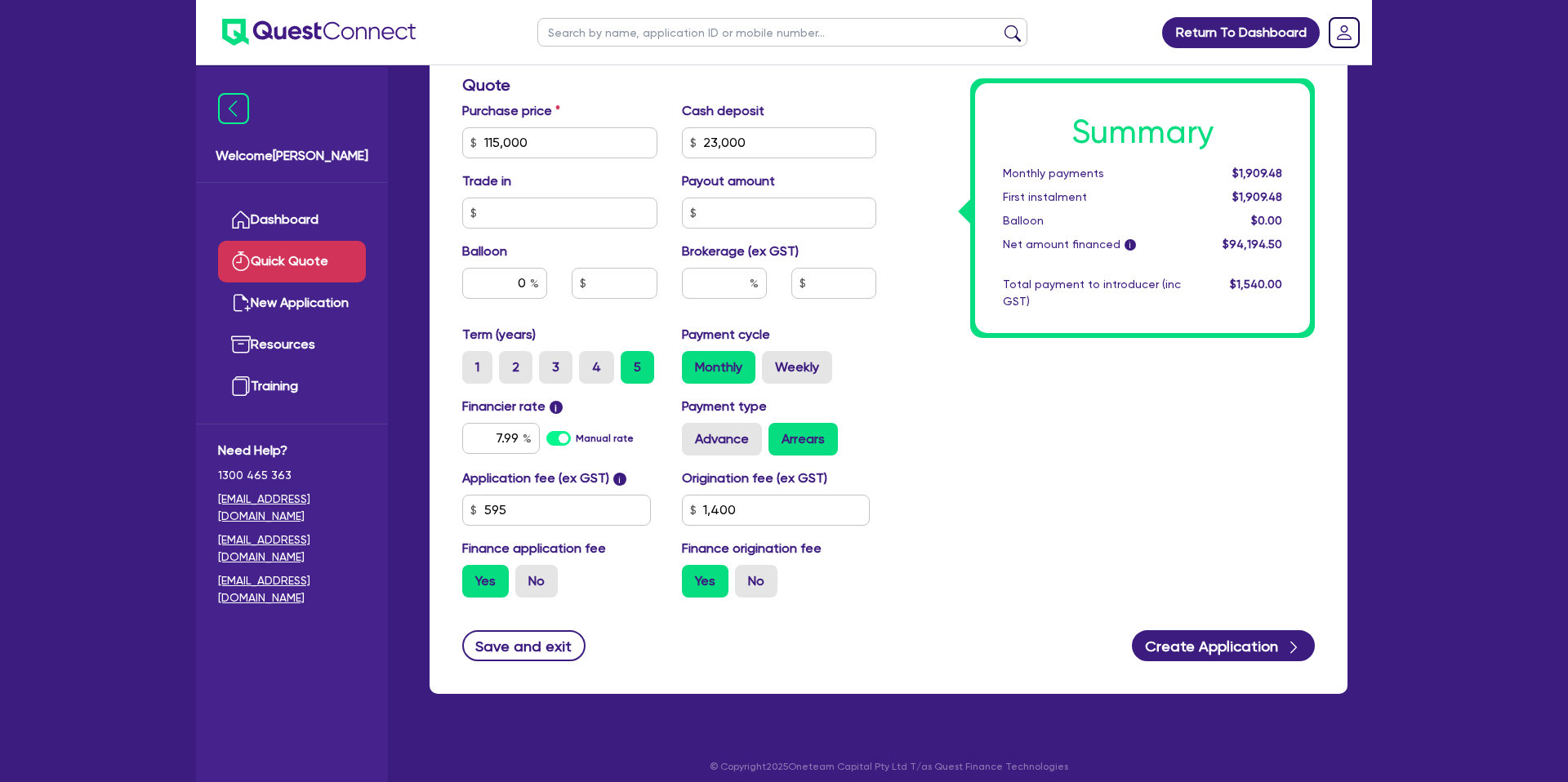
drag, startPoint x: 1239, startPoint y: 172, endPoint x: 1276, endPoint y: 170, distance: 37.1
click at [1288, 166] on div "$1,909.48" at bounding box center [1244, 173] width 102 height 17
drag, startPoint x: 1235, startPoint y: 172, endPoint x: 1309, endPoint y: 165, distance: 74.3
click at [1310, 163] on div "Summary Monthly payments $1,909.48 First instalment $1,909.48 Balloon $0.00 Net…" at bounding box center [1143, 207] width 345 height 260
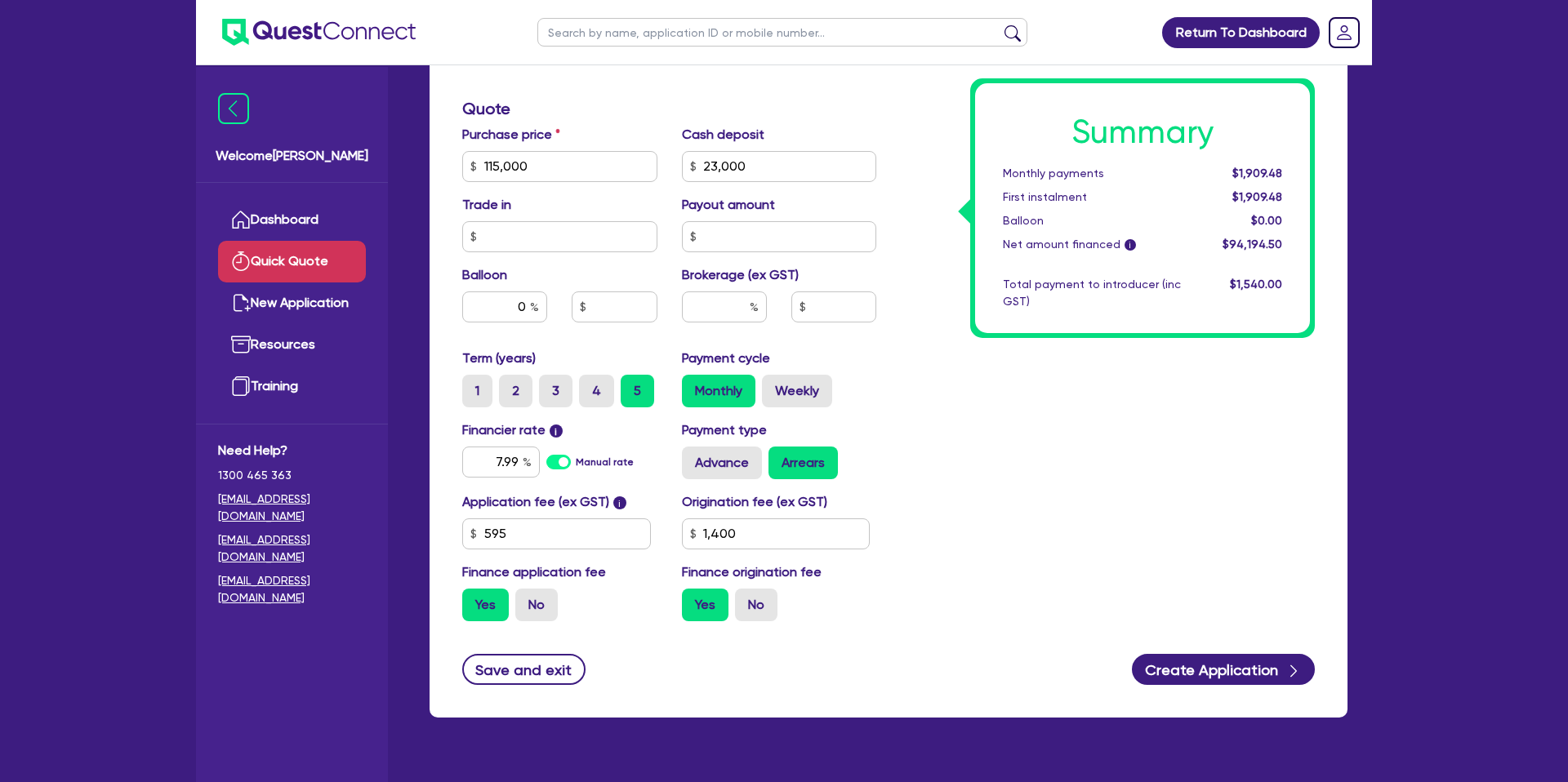
scroll to position [536, 0]
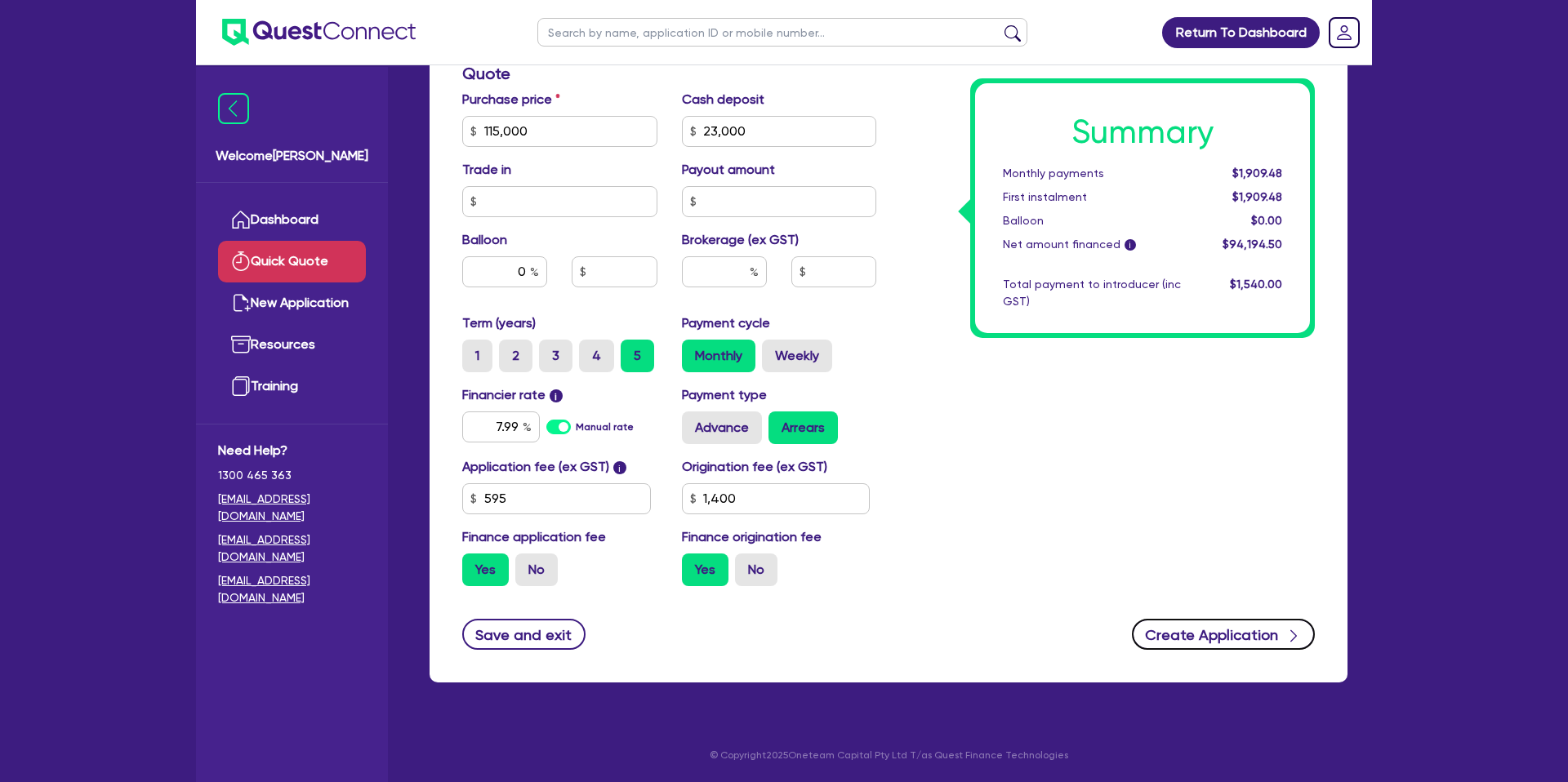
click at [1252, 636] on button "Create Application" at bounding box center [1223, 634] width 183 height 31
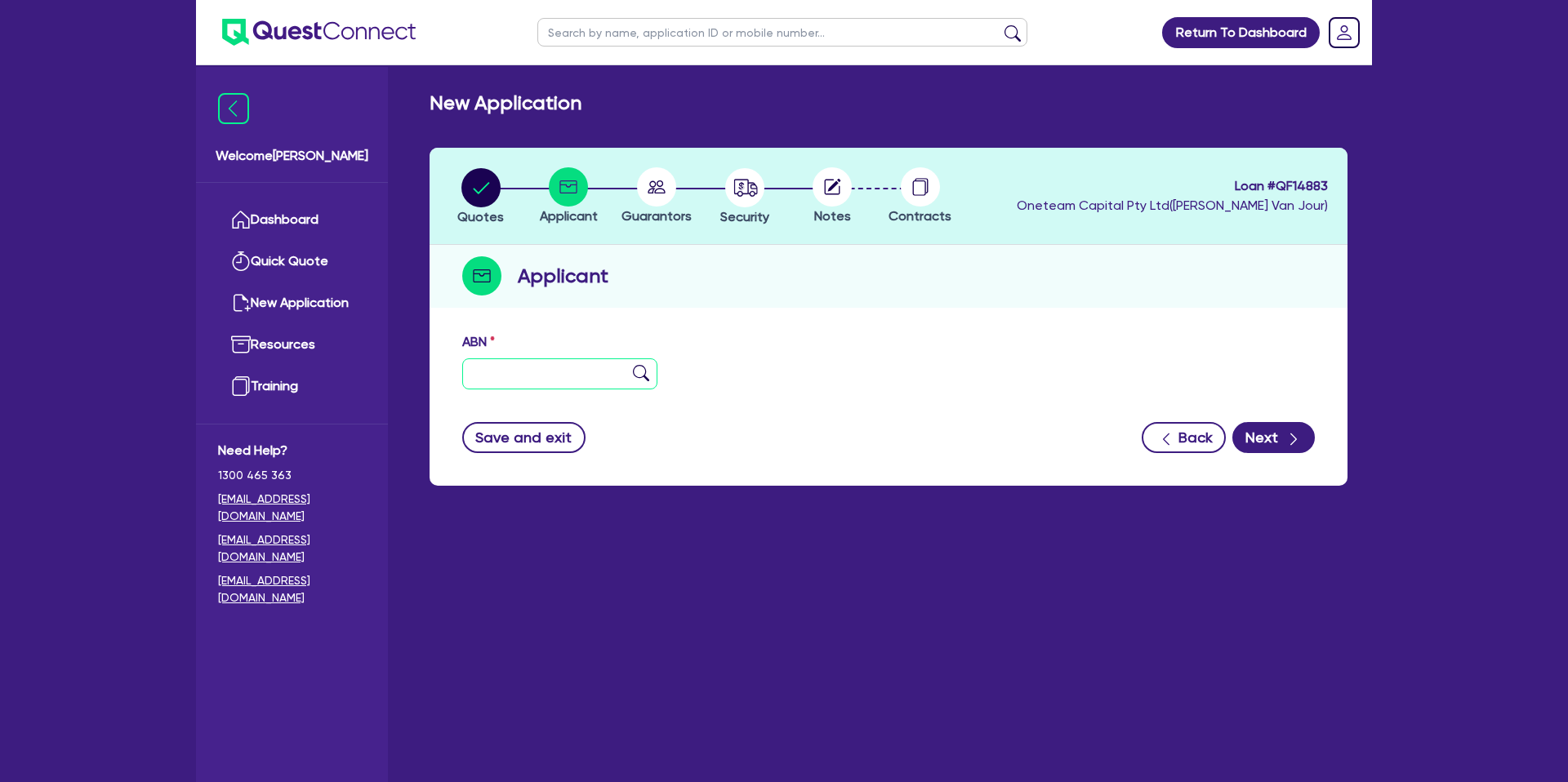
click at [533, 375] on input "text" at bounding box center [560, 374] width 195 height 31
click at [525, 370] on input "text" at bounding box center [560, 373] width 195 height 31
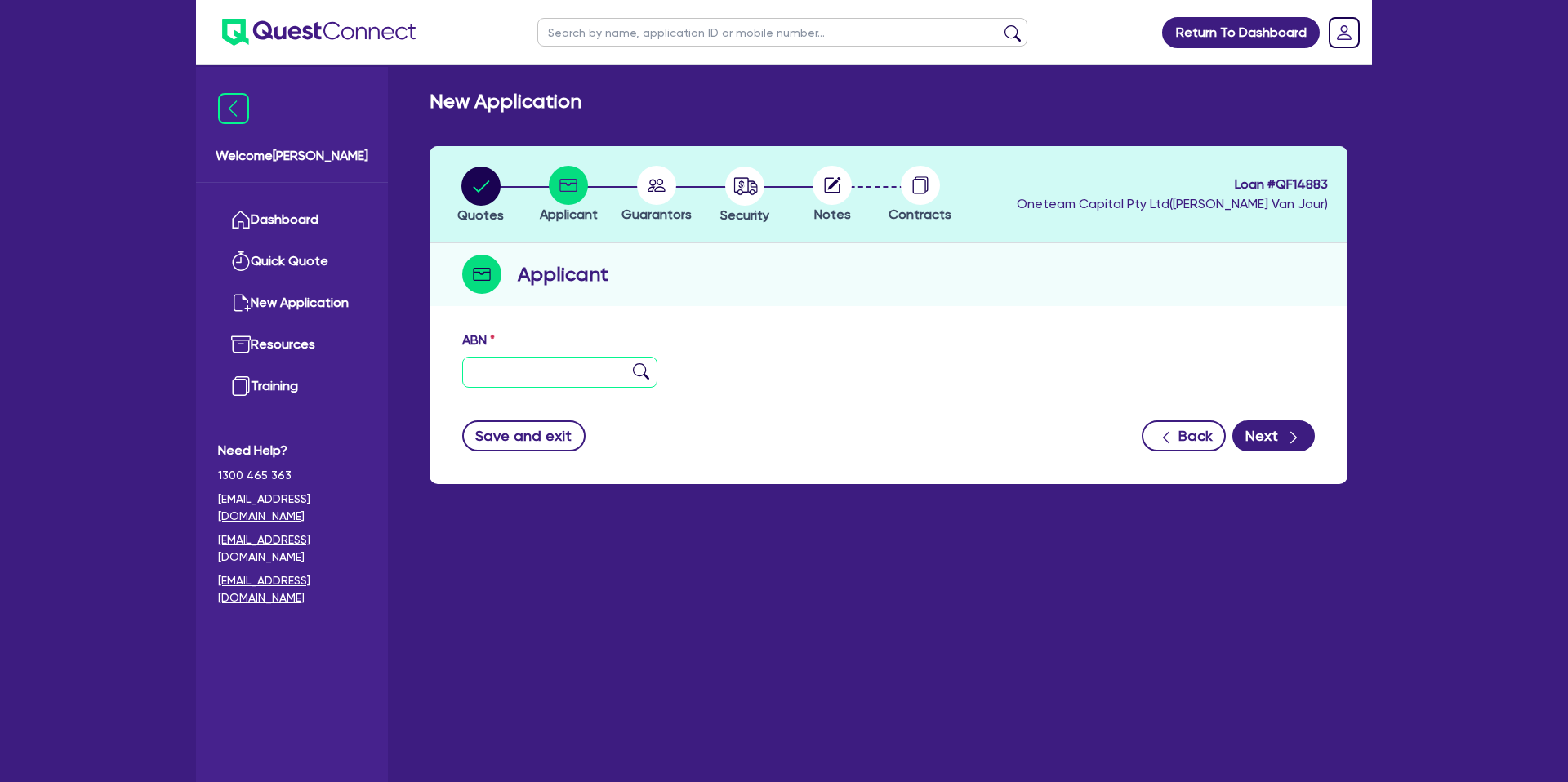
scroll to position [5, 0]
